Goal: Task Accomplishment & Management: Manage account settings

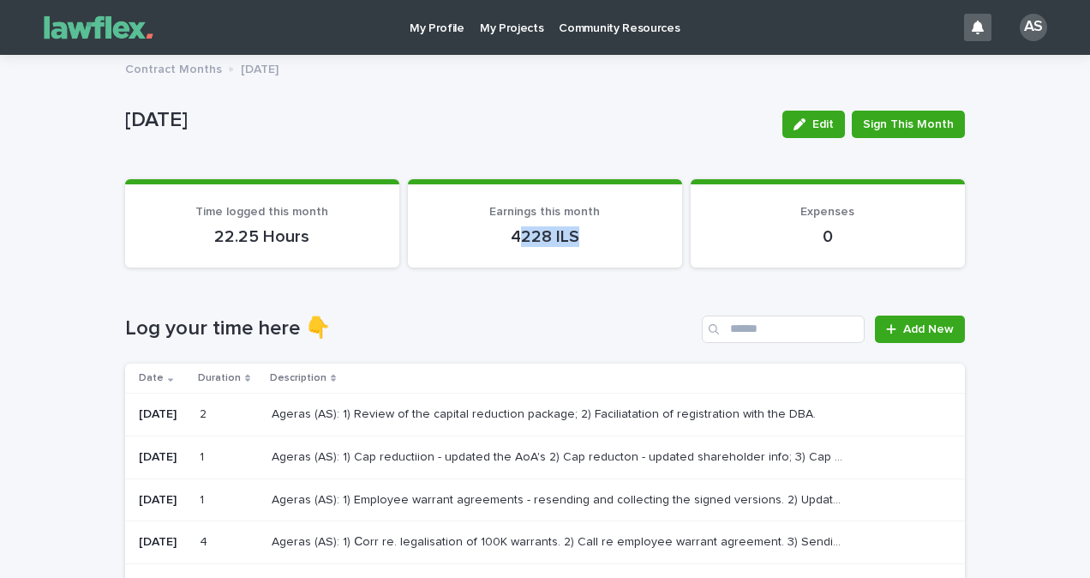
click at [451, 219] on section "Earnings this month 4228 ILS" at bounding box center [545, 223] width 274 height 88
click at [487, 448] on p "Ageras (AS): 1) Cap reductiion - updated the AoA's 2) Cap reducton - updated sh…" at bounding box center [559, 456] width 575 height 18
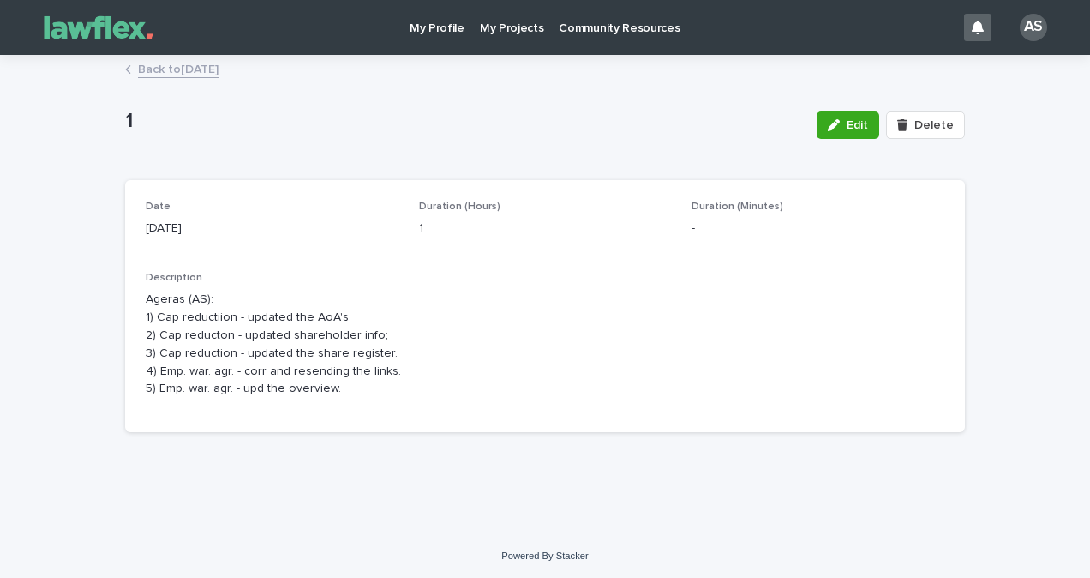
click at [510, 217] on div "1" at bounding box center [545, 226] width 253 height 21
drag, startPoint x: 395, startPoint y: 381, endPoint x: 156, endPoint y: 315, distance: 248.1
click at [156, 315] on p "Ageras (AS): 1) Cap reductiion - updated the AoA's 2) Cap reducton - updated sh…" at bounding box center [545, 344] width 799 height 107
drag, startPoint x: 156, startPoint y: 315, endPoint x: 389, endPoint y: 387, distance: 244.0
click at [389, 387] on p "Ageras (AS): 1) Cap reductiion - updated the AoA's 2) Cap reducton - updated sh…" at bounding box center [545, 344] width 799 height 107
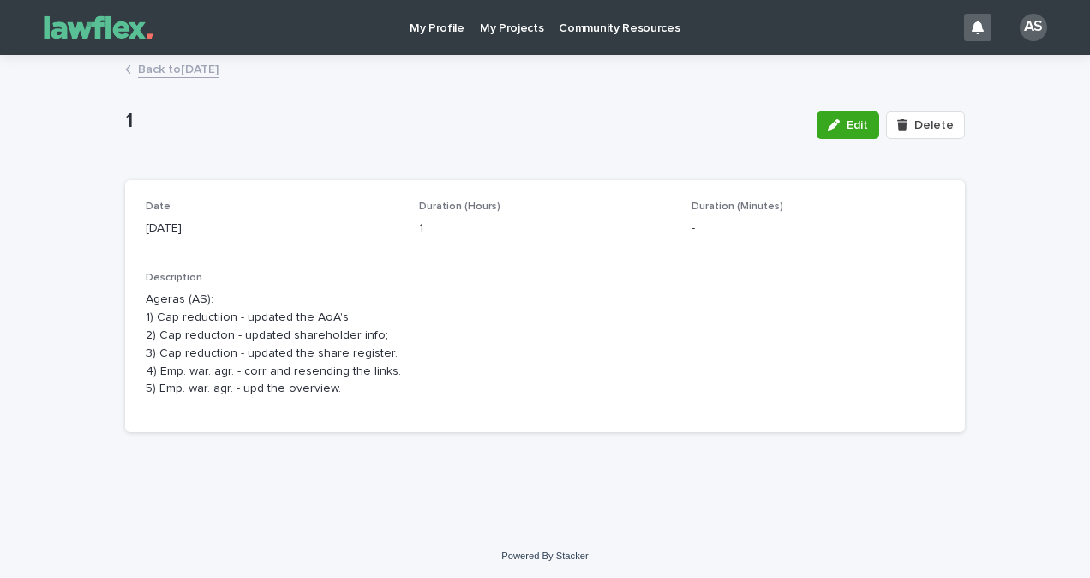
click at [387, 394] on p "Ageras (AS): 1) Cap reductiion - updated the AoA's 2) Cap reducton - updated sh…" at bounding box center [545, 344] width 799 height 107
drag, startPoint x: 368, startPoint y: 405, endPoint x: 122, endPoint y: 308, distance: 264.4
click at [125, 308] on div "Date 20/8/2025 Duration (Hours) 1 Duration (Minutes) - Description Ageras (AS):…" at bounding box center [545, 306] width 840 height 252
drag, startPoint x: 122, startPoint y: 308, endPoint x: 335, endPoint y: 394, distance: 230.3
click at [335, 394] on p "Ageras (AS): 1) Cap reductiion - updated the AoA's 2) Cap reducton - updated sh…" at bounding box center [545, 344] width 799 height 107
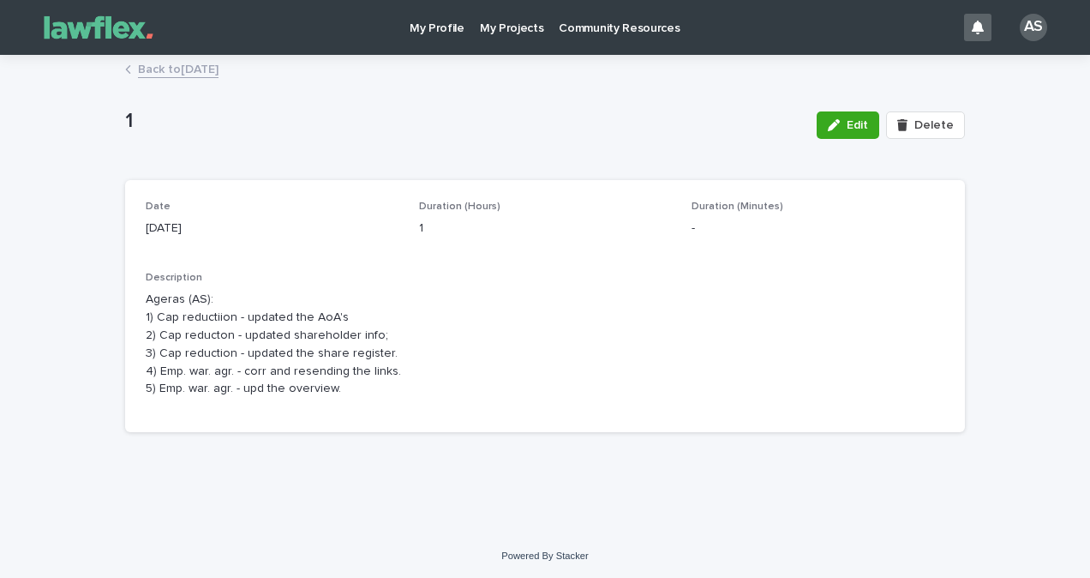
drag, startPoint x: 327, startPoint y: 391, endPoint x: 270, endPoint y: 359, distance: 65.6
click at [271, 360] on p "Ageras (AS): 1) Cap reductiion - updated the AoA's 2) Cap reducton - updated sh…" at bounding box center [545, 344] width 799 height 107
drag, startPoint x: 270, startPoint y: 359, endPoint x: 371, endPoint y: 409, distance: 112.7
click at [371, 408] on div "Description Ageras (AS): 1) Cap reductiion - updated the AoA's 2) Cap reducton …" at bounding box center [545, 342] width 799 height 140
click at [167, 72] on link "Back to August 2025" at bounding box center [178, 68] width 81 height 20
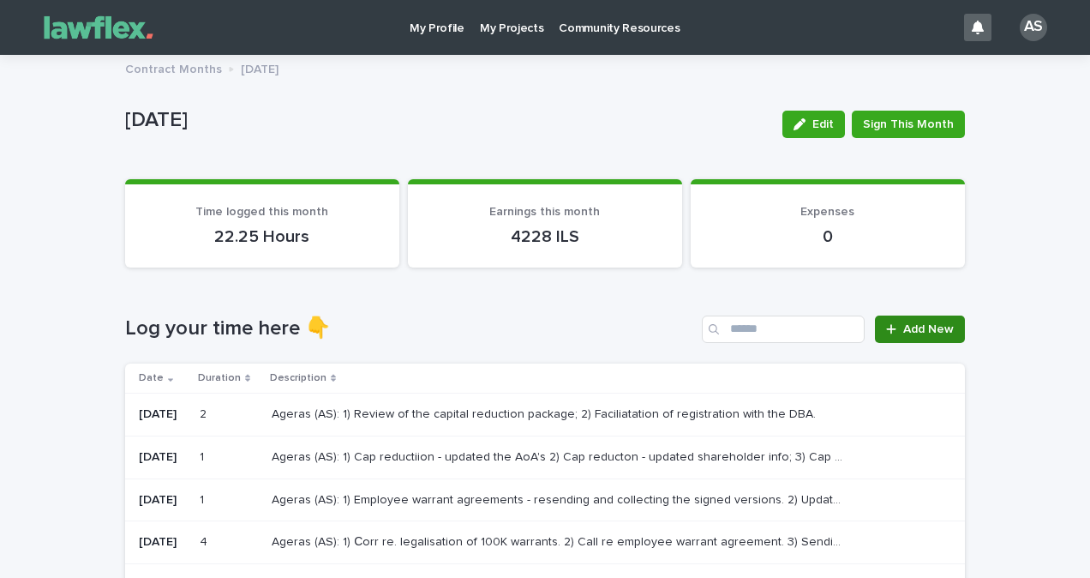
click at [923, 327] on span "Add New" at bounding box center [928, 329] width 51 height 12
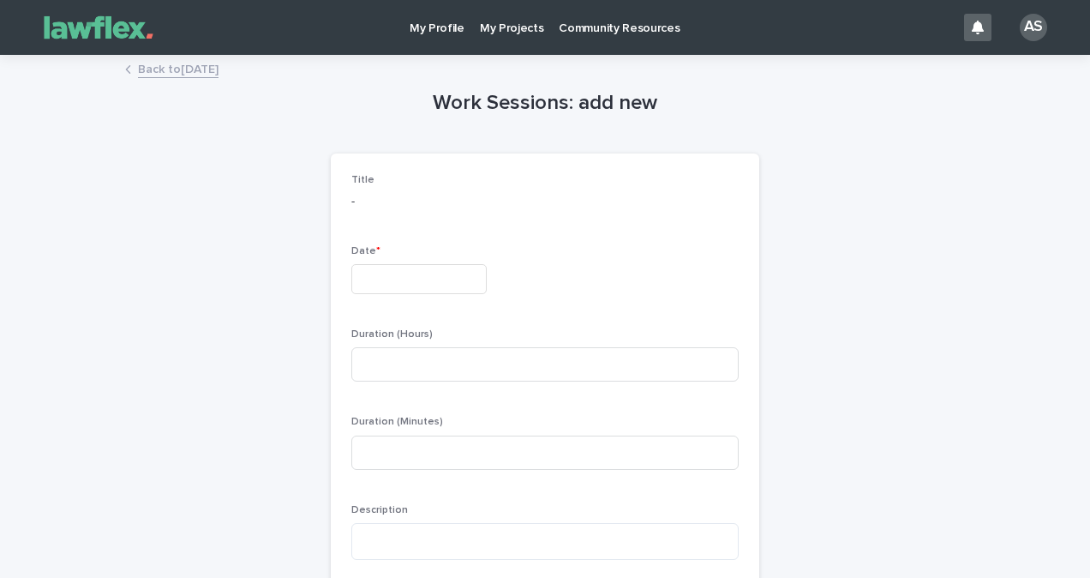
click at [380, 281] on input "text" at bounding box center [418, 279] width 135 height 30
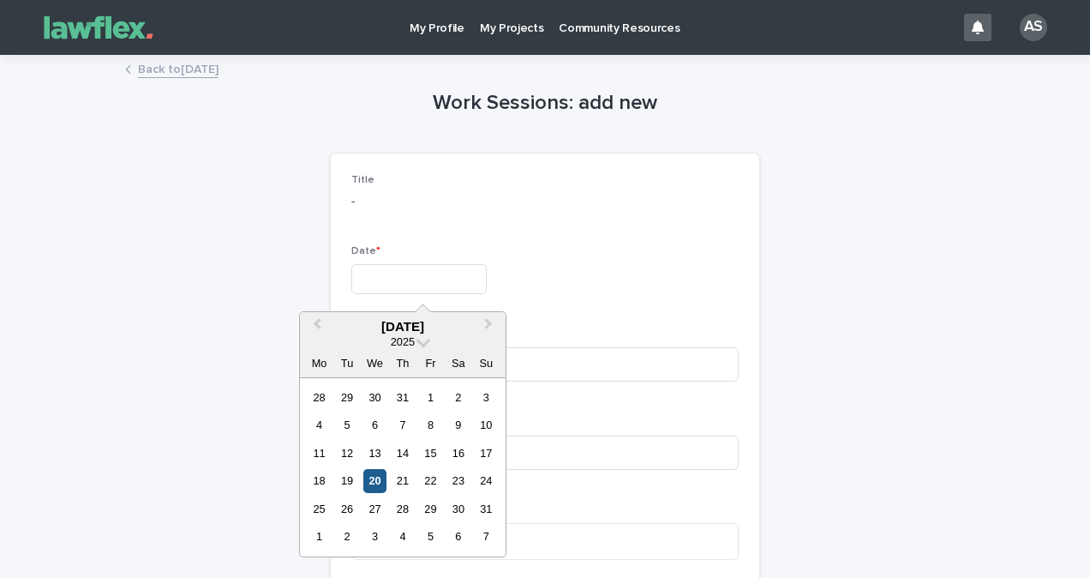
click at [380, 483] on div "20" at bounding box center [374, 480] width 23 height 23
type input "*********"
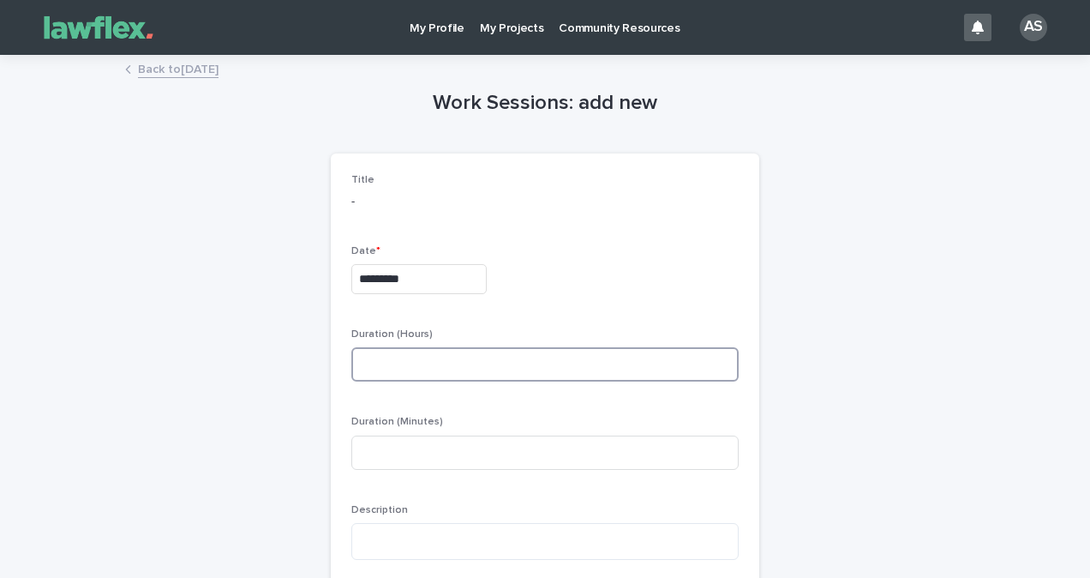
click at [456, 350] on input at bounding box center [544, 364] width 387 height 34
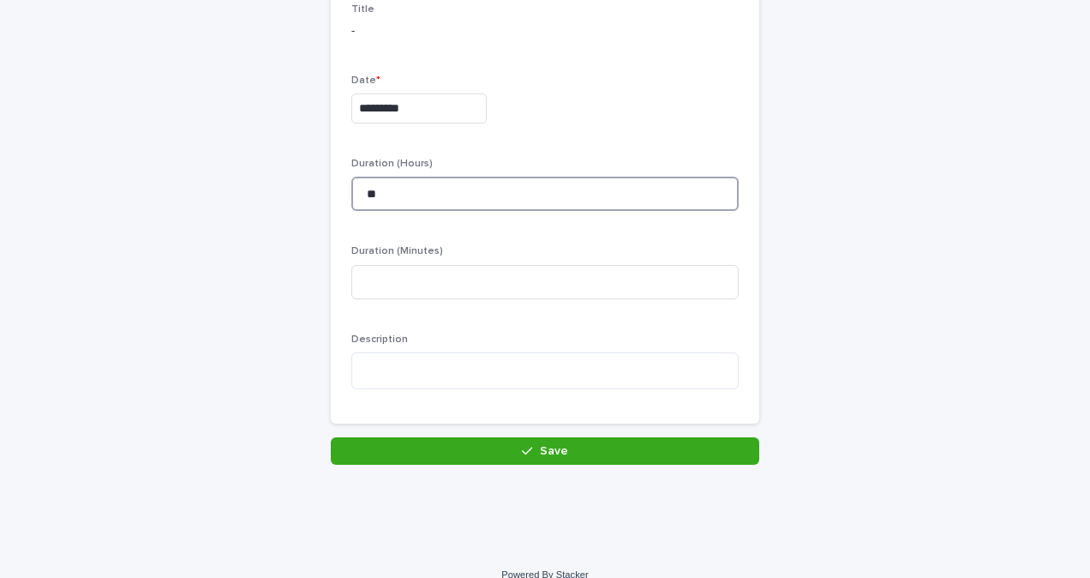
scroll to position [171, 0]
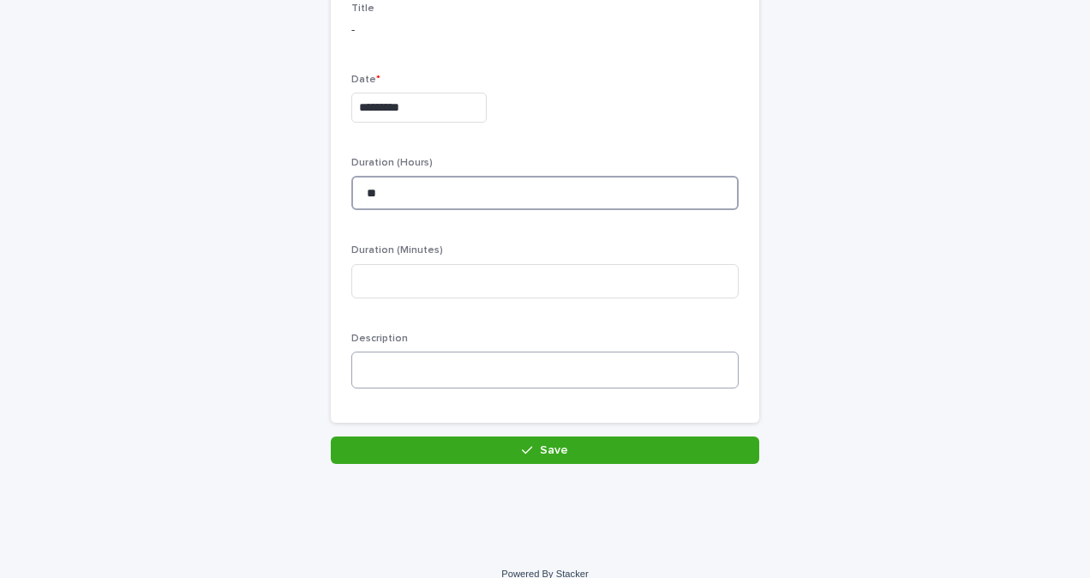
type input "**"
click at [359, 375] on textarea at bounding box center [544, 369] width 387 height 37
type textarea "*"
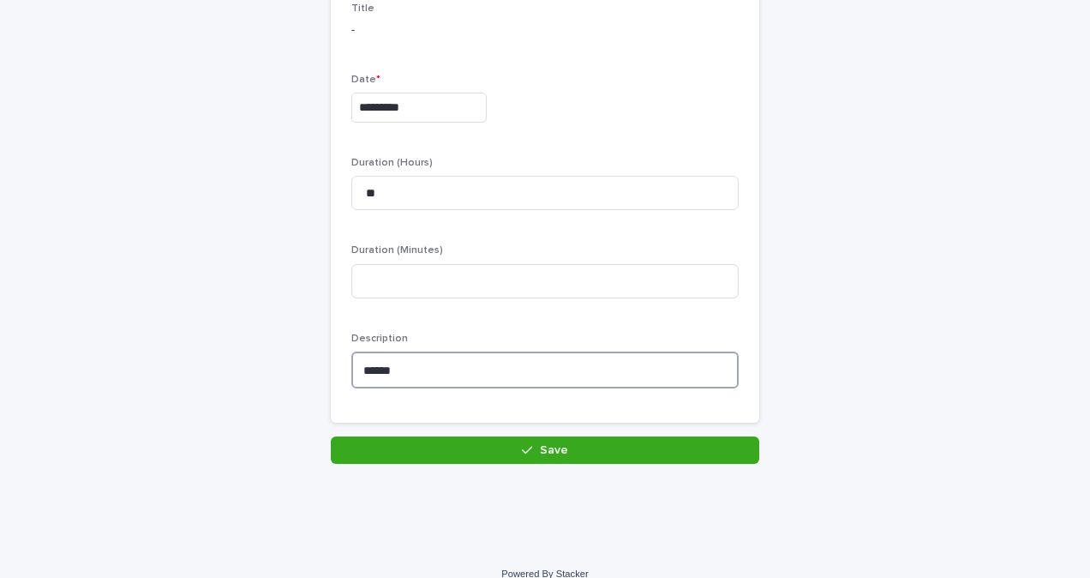
type textarea "******"
click at [411, 473] on div "Loading... Saving… Loading... Saving… Work Sessions: add new Loading... Saving……" at bounding box center [545, 195] width 857 height 621
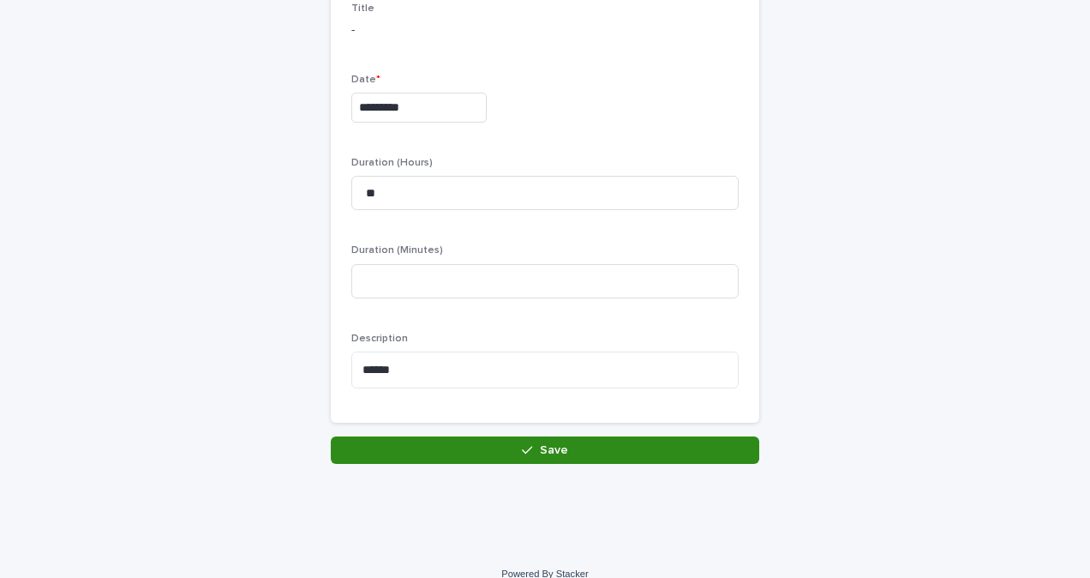
click at [410, 455] on button "Save" at bounding box center [545, 449] width 429 height 27
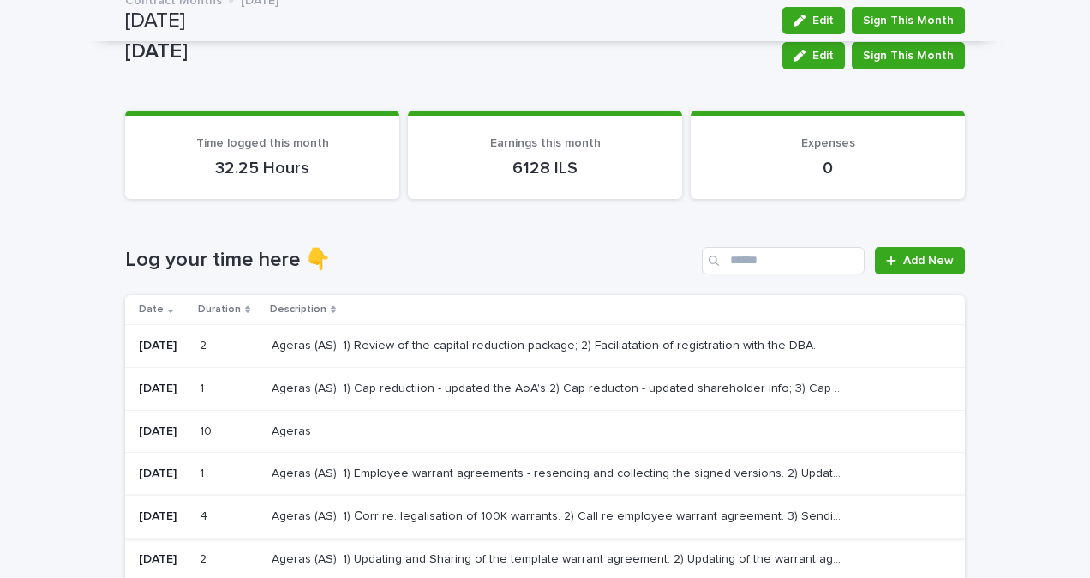
scroll to position [68, 0]
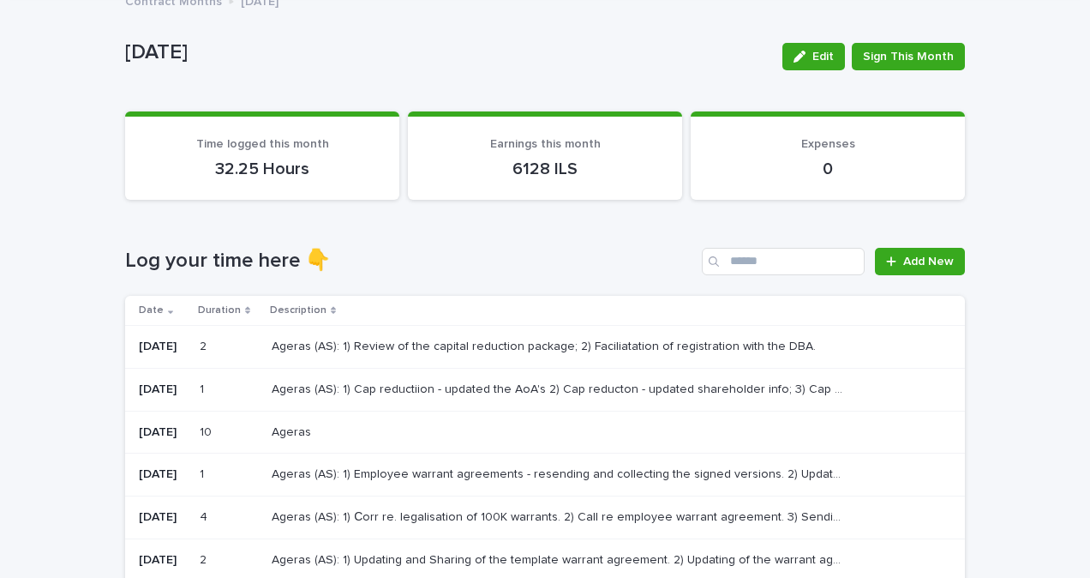
click at [672, 425] on p at bounding box center [558, 432] width 572 height 15
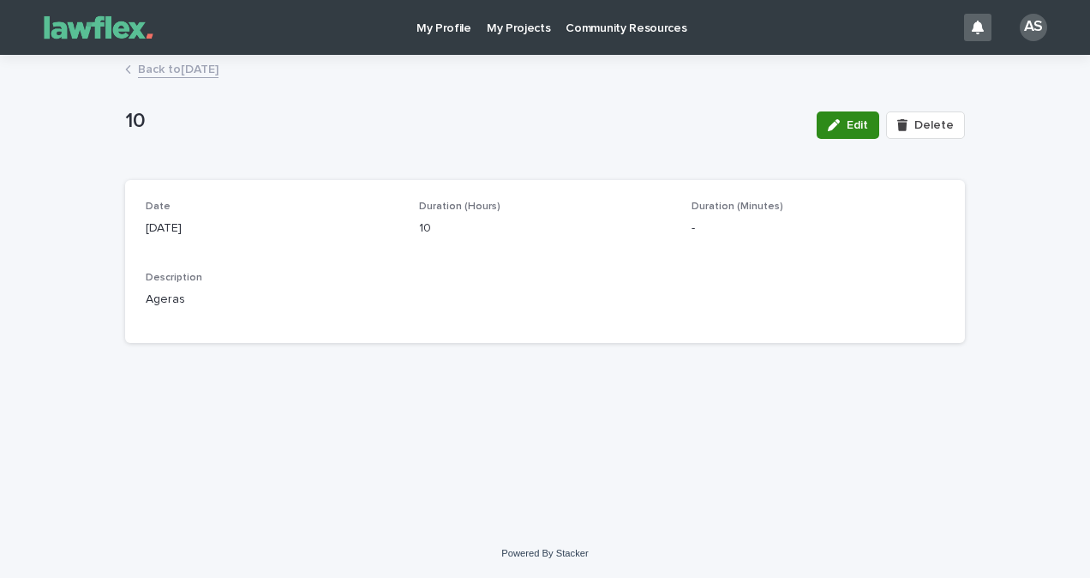
click at [847, 123] on div "button" at bounding box center [837, 125] width 19 height 12
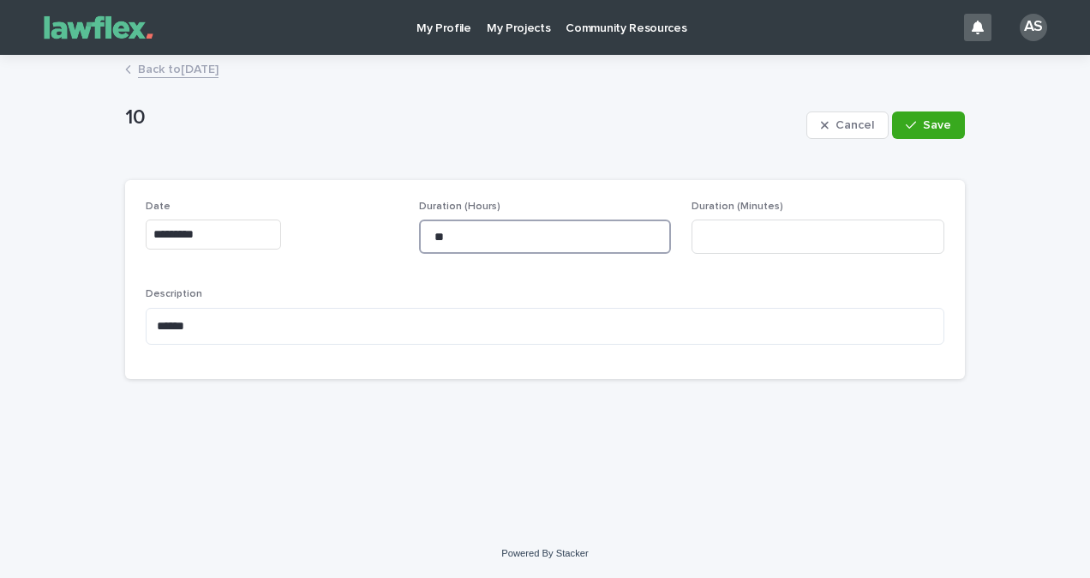
drag, startPoint x: 487, startPoint y: 243, endPoint x: 299, endPoint y: 237, distance: 187.8
click at [307, 237] on div "Date ********* Duration (Hours) ** Duration (Minutes) Description ******" at bounding box center [545, 280] width 799 height 158
type input "**"
click at [959, 127] on button "Save" at bounding box center [928, 124] width 73 height 27
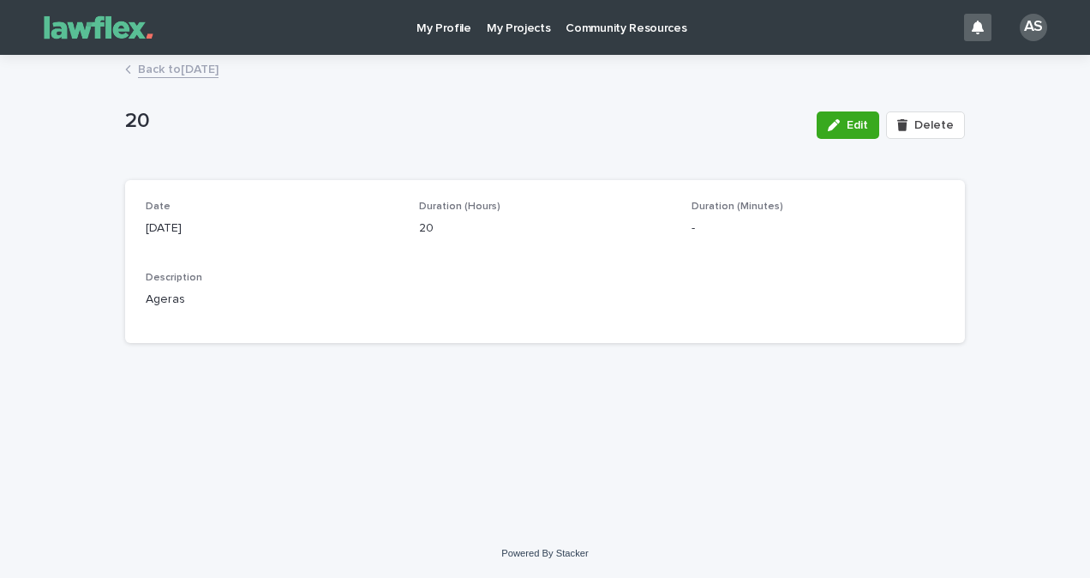
click at [219, 63] on link "Back to [DATE]" at bounding box center [178, 68] width 81 height 20
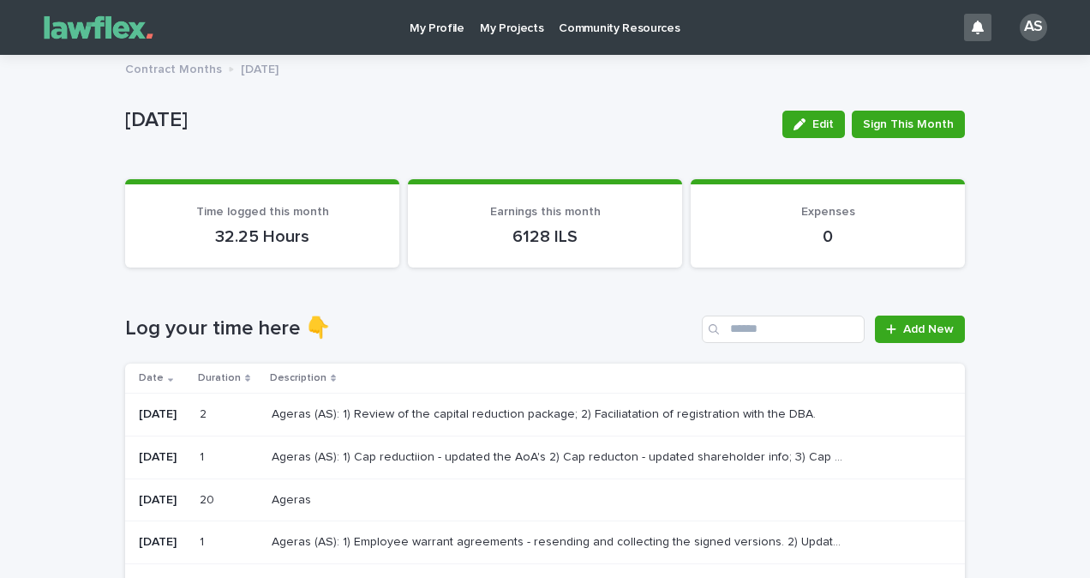
click at [308, 519] on td "Ageras Ageras" at bounding box center [615, 499] width 700 height 43
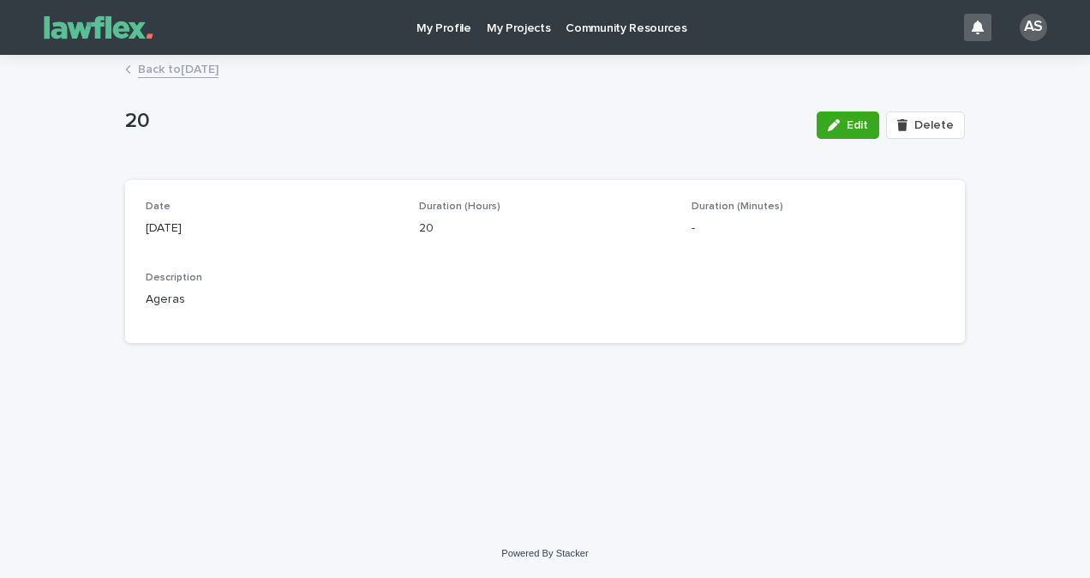
click at [174, 91] on div "20 Edit Delete" at bounding box center [545, 125] width 840 height 69
click at [193, 57] on div "20 Edit Delete 20 Edit Delete Sorry, there was an error saving your record. Ple…" at bounding box center [545, 207] width 840 height 300
click at [217, 69] on link "Back to [DATE]" at bounding box center [178, 68] width 81 height 20
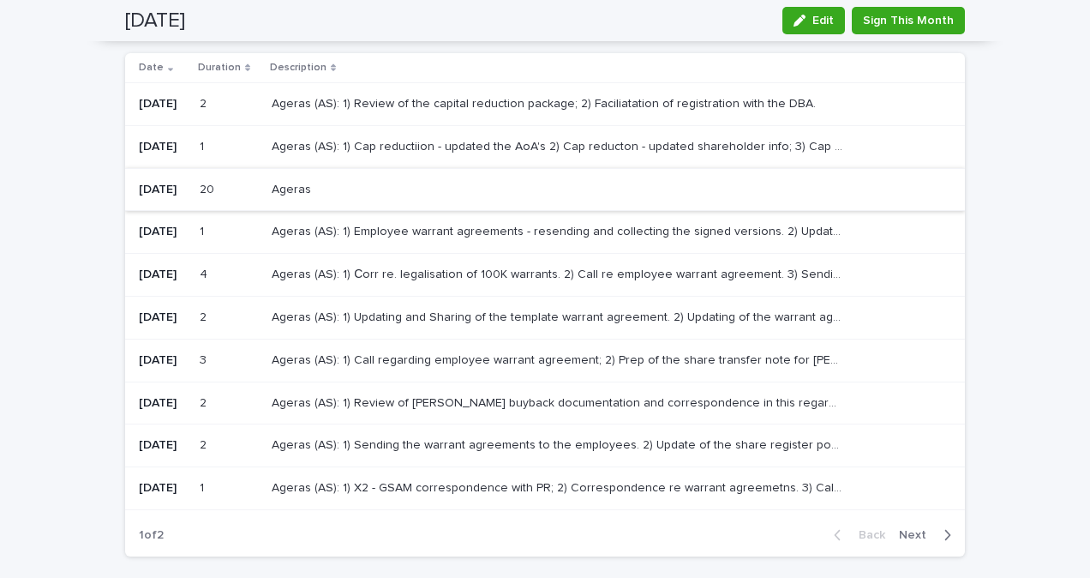
scroll to position [204, 0]
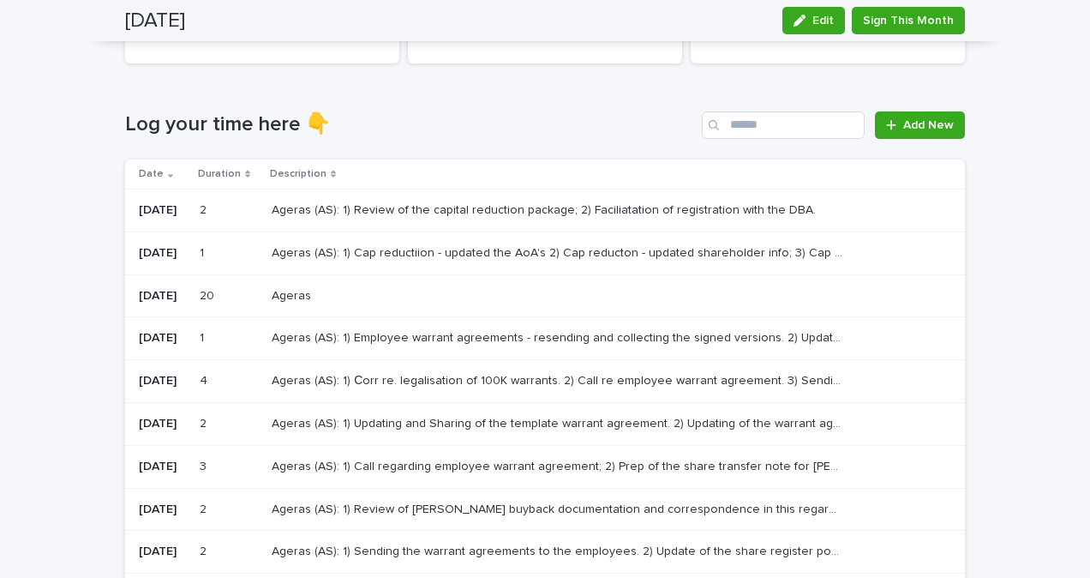
click at [419, 293] on p at bounding box center [558, 296] width 572 height 15
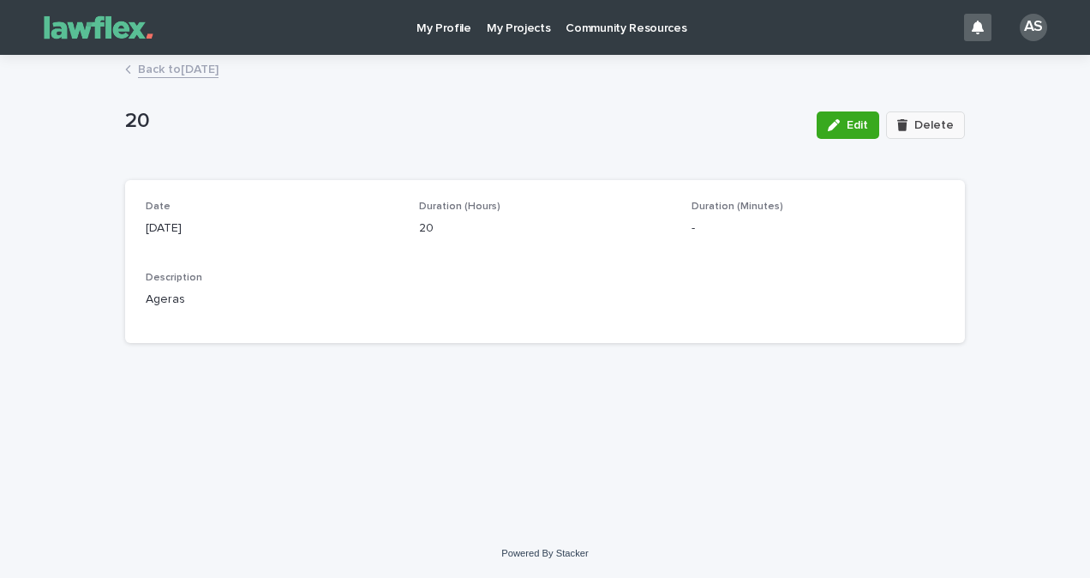
click at [924, 127] on span "Delete" at bounding box center [933, 125] width 39 height 12
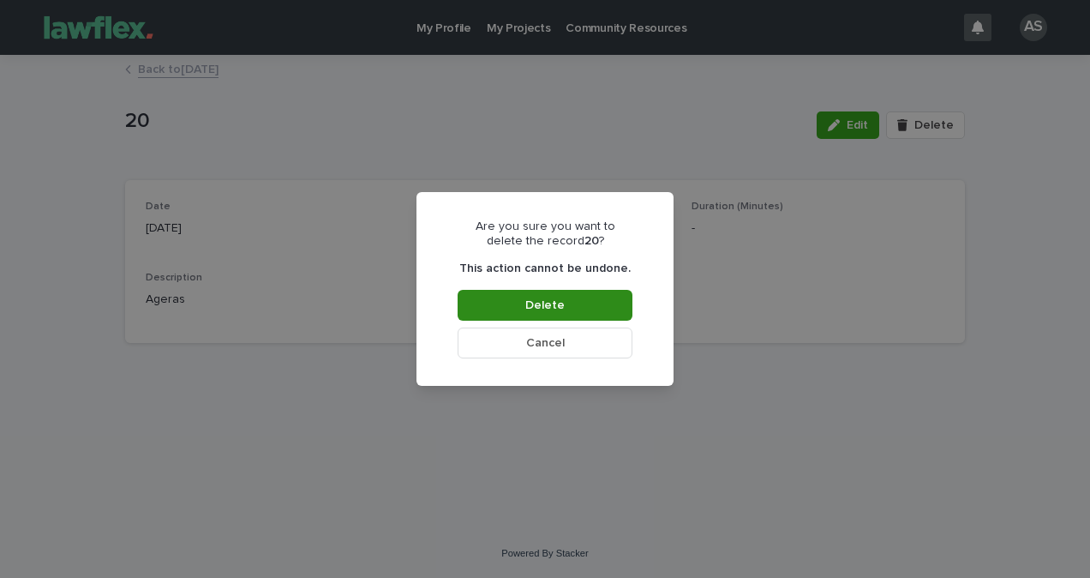
click at [587, 300] on button "Delete" at bounding box center [545, 305] width 175 height 31
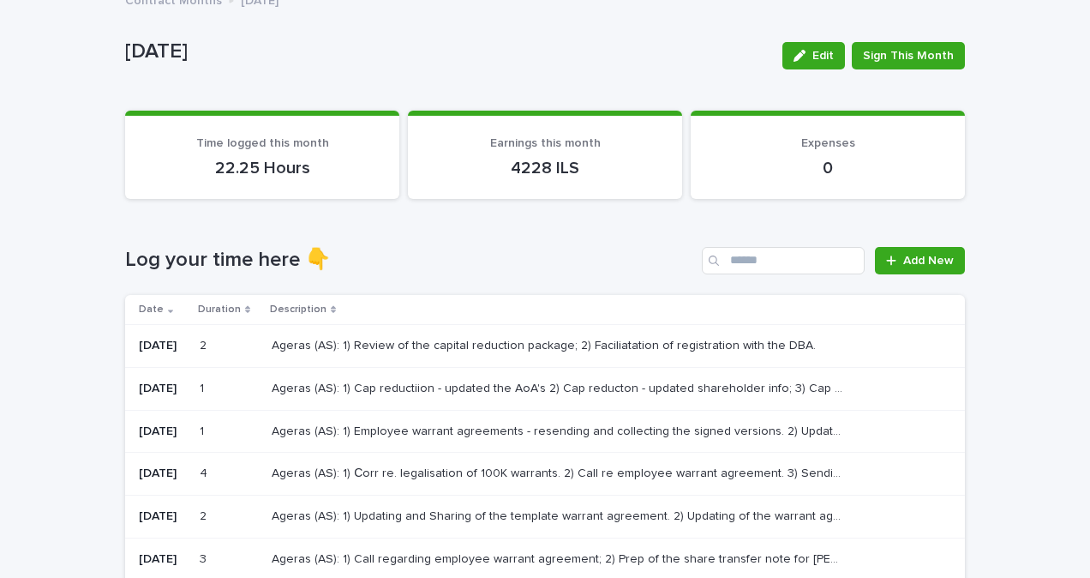
scroll to position [68, 0]
click at [903, 264] on span "Add New" at bounding box center [928, 261] width 51 height 12
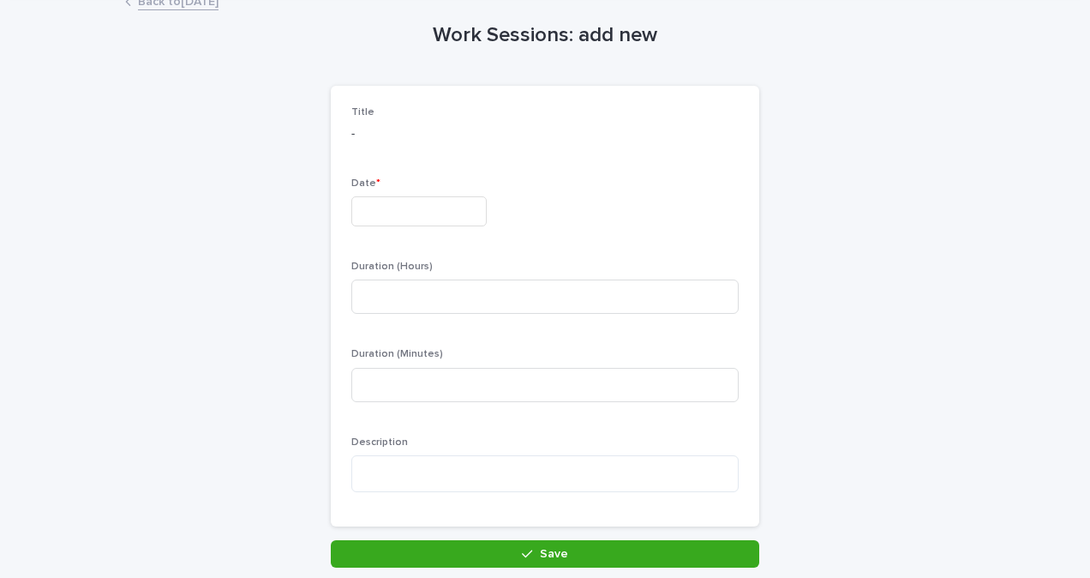
scroll to position [69, 0]
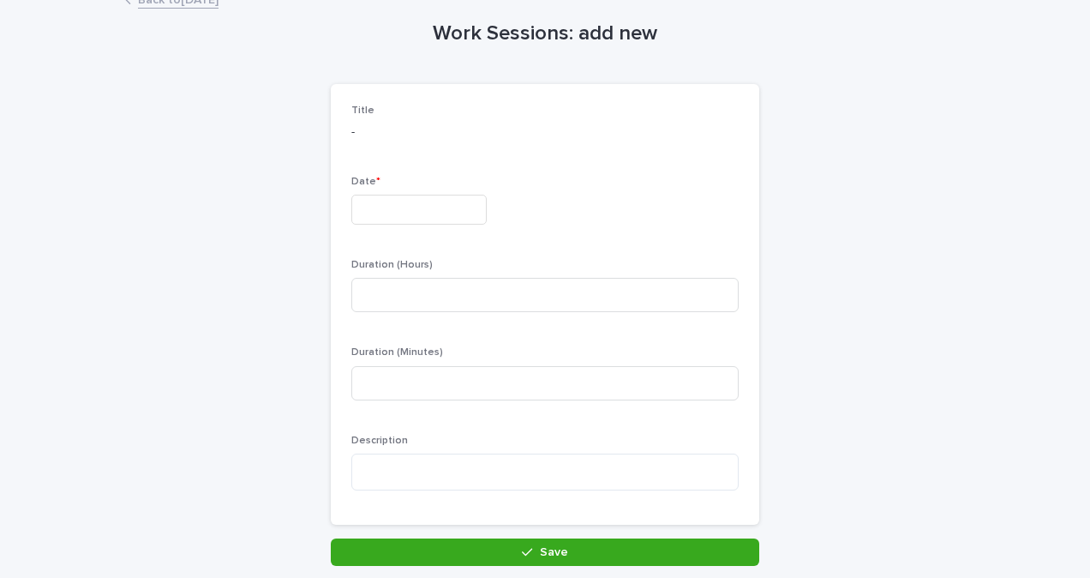
click at [405, 212] on input "text" at bounding box center [418, 210] width 135 height 30
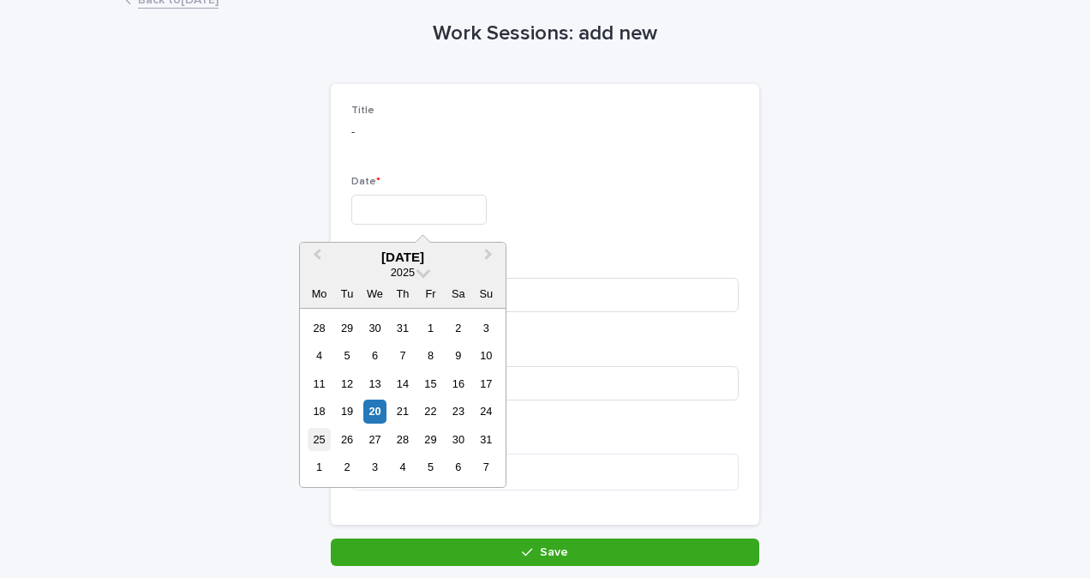
click at [317, 447] on div "25" at bounding box center [319, 439] width 23 height 23
type input "*********"
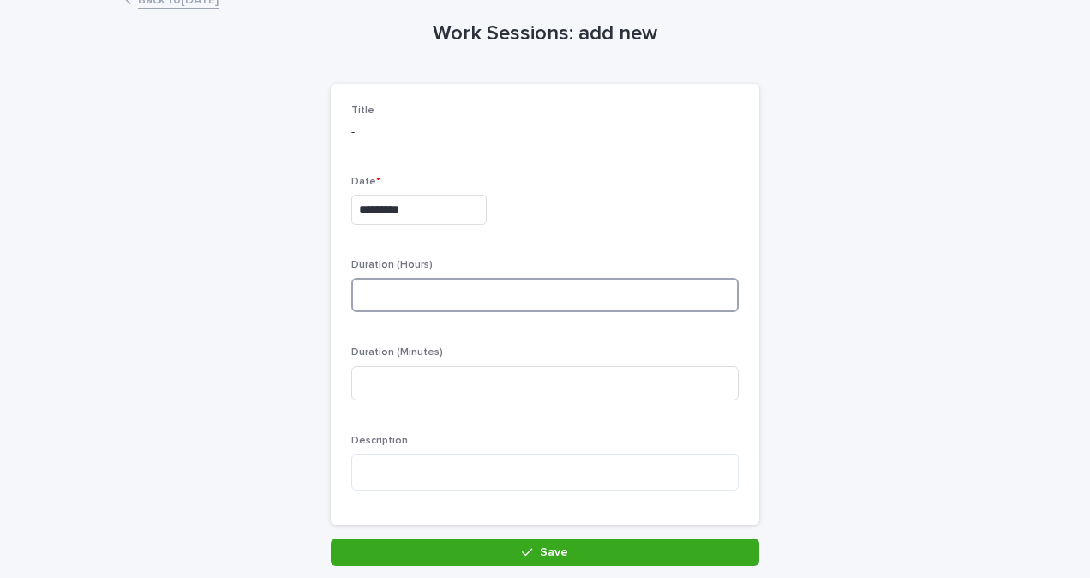
click at [471, 303] on input at bounding box center [544, 295] width 387 height 34
type input "*"
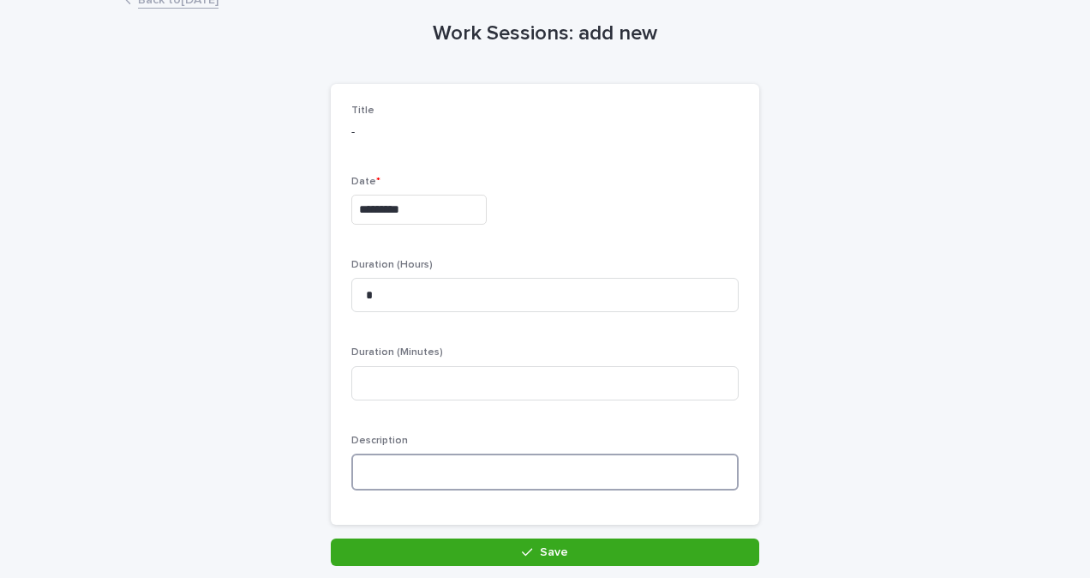
click at [438, 464] on textarea at bounding box center [544, 471] width 387 height 37
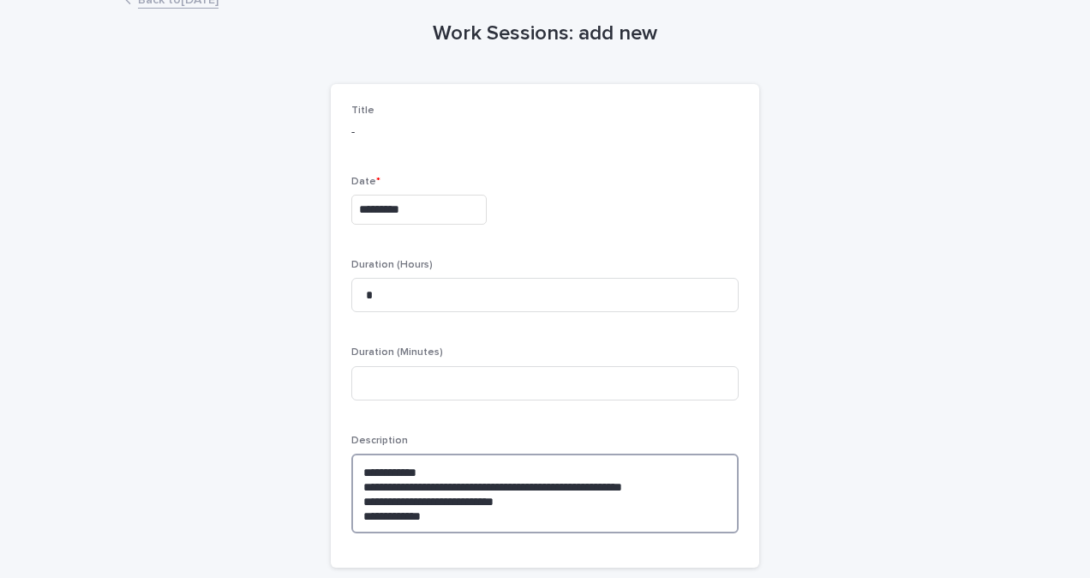
click at [443, 499] on textarea "**********" at bounding box center [544, 493] width 387 height 80
click at [450, 530] on textarea "**********" at bounding box center [544, 493] width 387 height 80
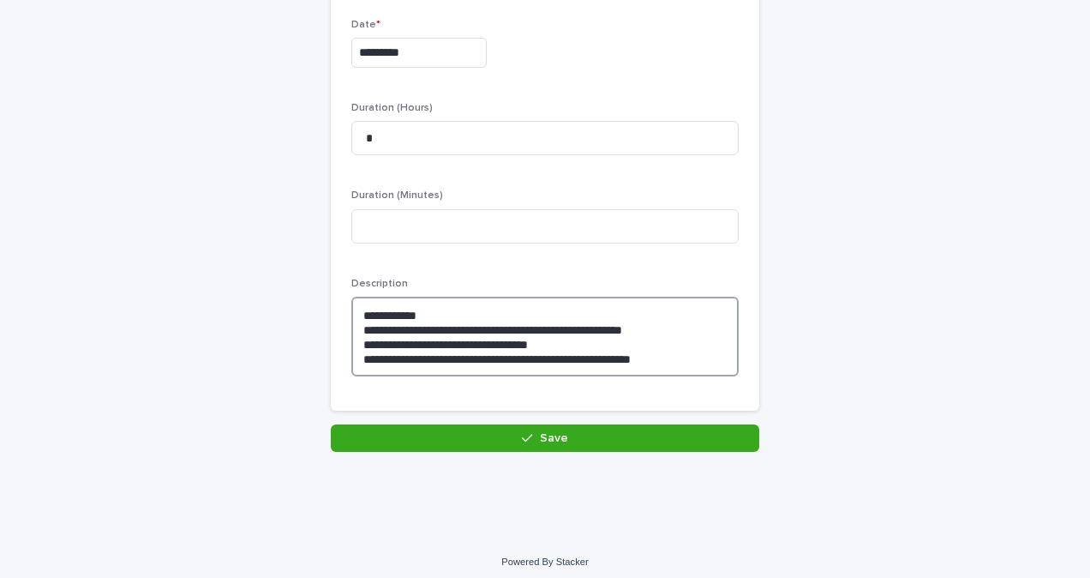
scroll to position [235, 0]
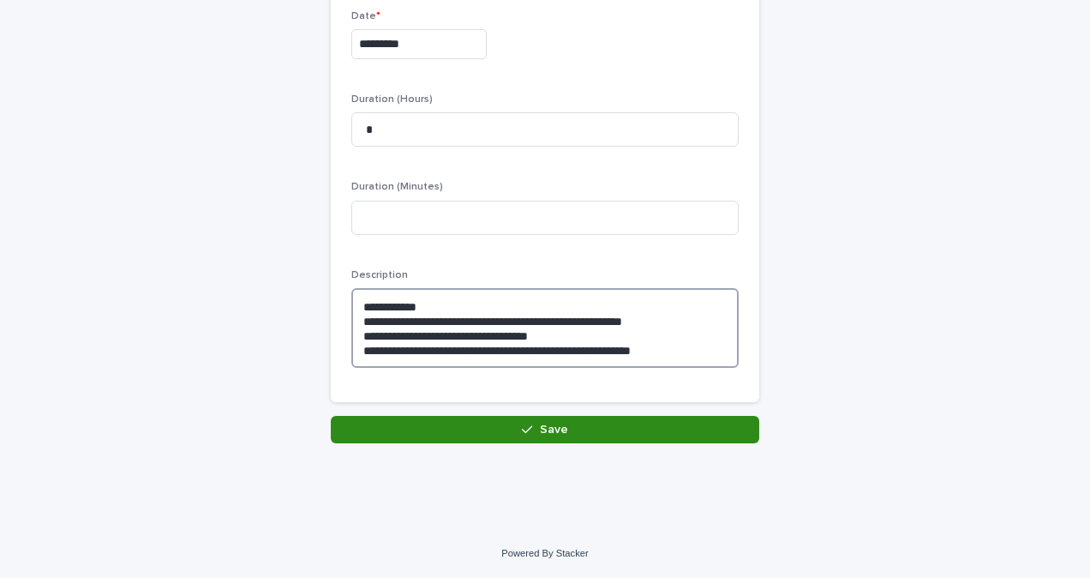
type textarea "**********"
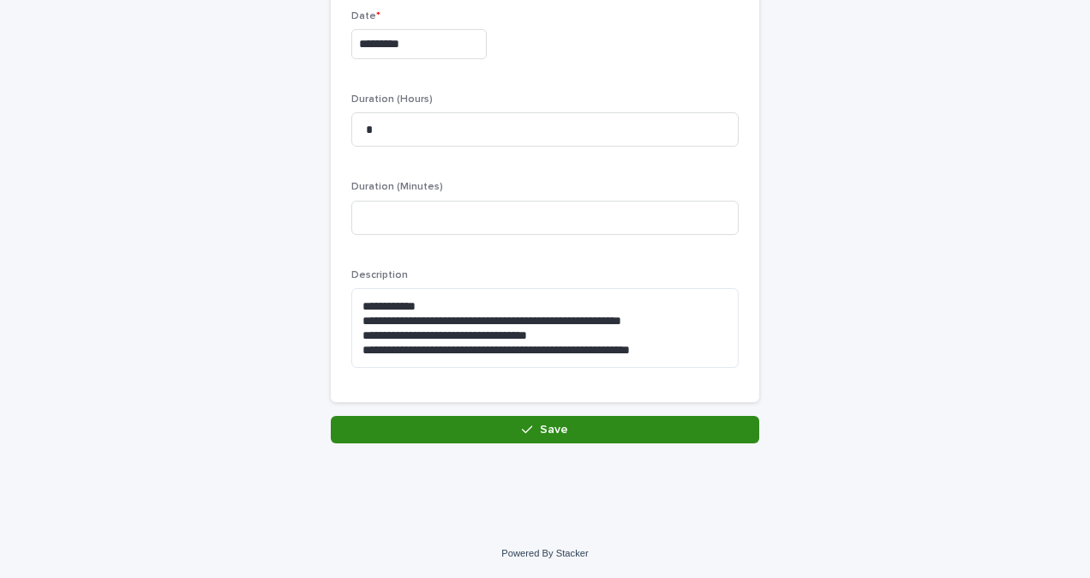
click at [522, 427] on icon "button" at bounding box center [527, 429] width 10 height 12
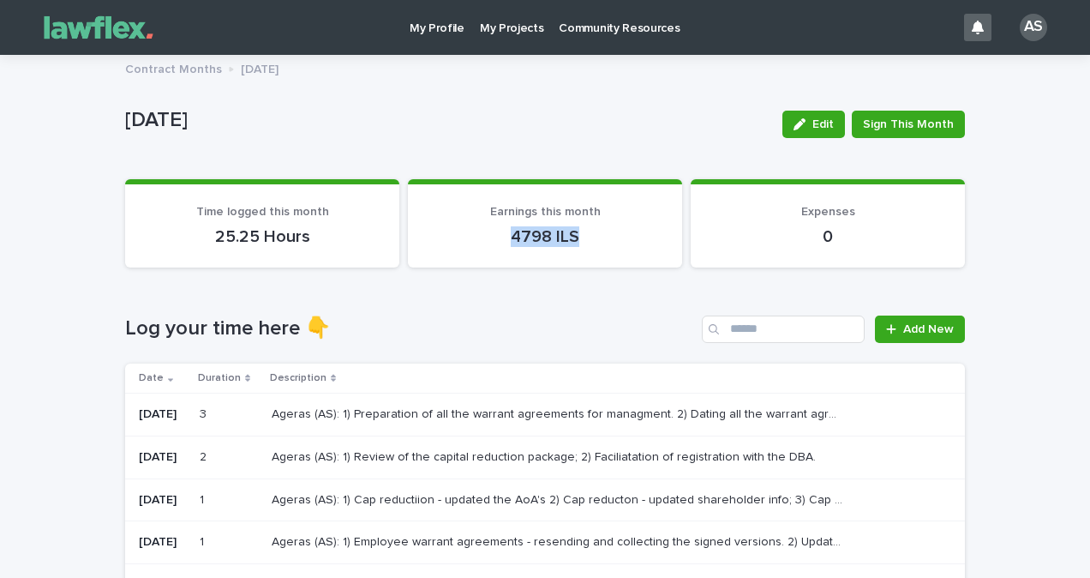
drag, startPoint x: 502, startPoint y: 230, endPoint x: 596, endPoint y: 232, distance: 93.5
click at [596, 232] on p "4798 ILS" at bounding box center [545, 236] width 233 height 21
drag, startPoint x: 596, startPoint y: 232, endPoint x: 585, endPoint y: 293, distance: 61.9
click at [585, 293] on div "Loading... Saving… Log your time here 👇 Add New Date Duration Description [DATE…" at bounding box center [545, 580] width 840 height 599
